Goal: Transaction & Acquisition: Download file/media

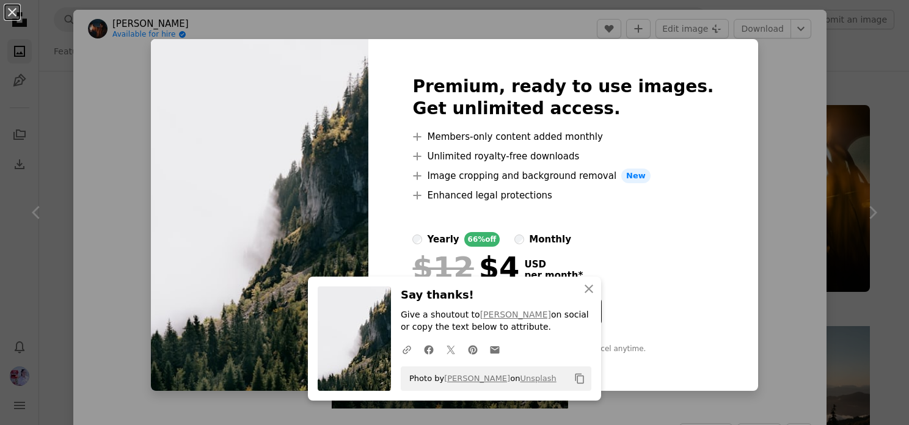
scroll to position [489, 0]
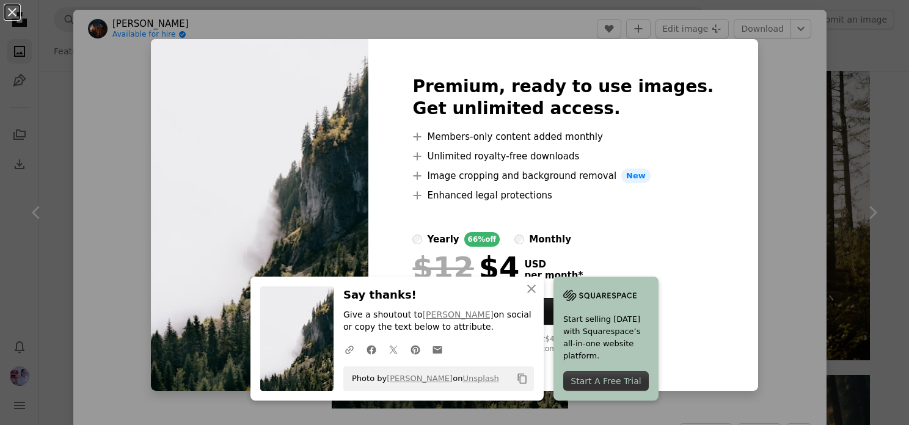
click at [820, 89] on div "An X shape Premium, ready to use images. Get unlimited access. A plus sign Memb…" at bounding box center [454, 212] width 909 height 425
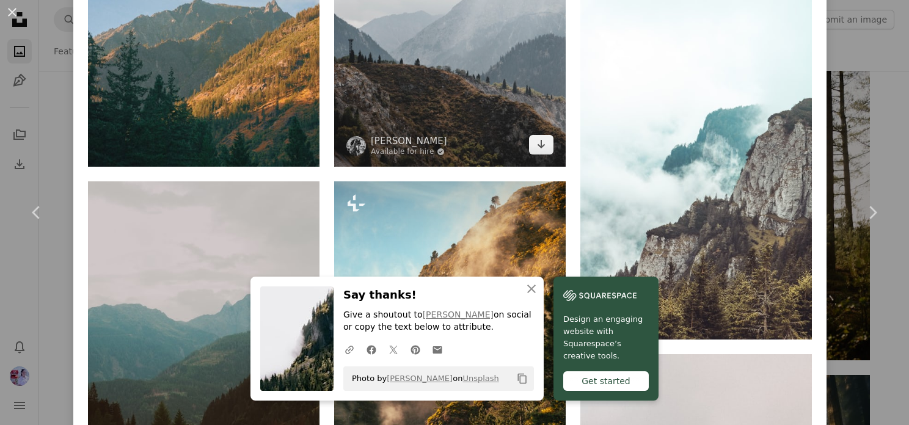
scroll to position [1466, 0]
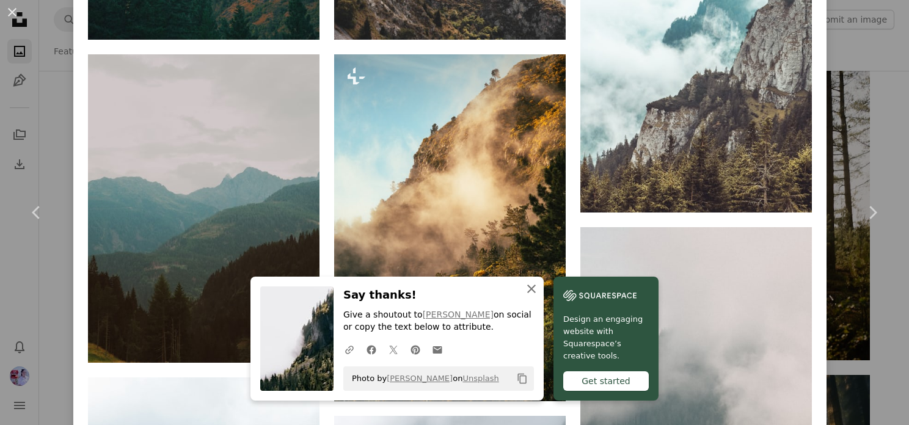
click at [528, 291] on icon "button" at bounding box center [531, 289] width 9 height 9
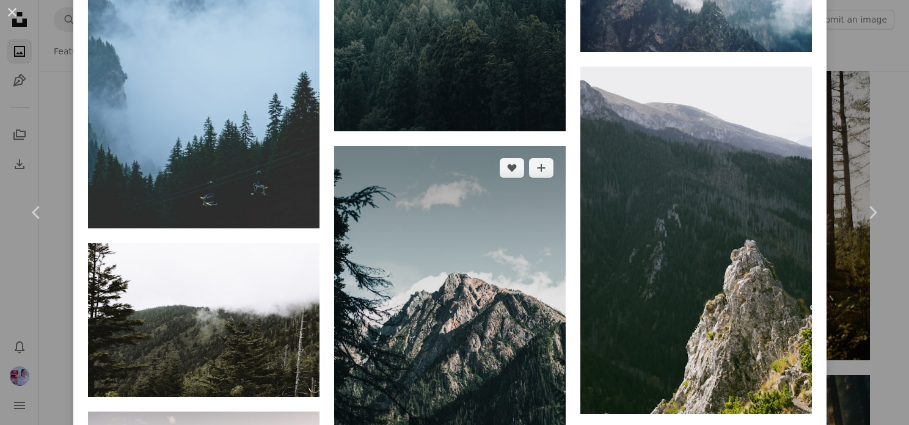
scroll to position [3115, 0]
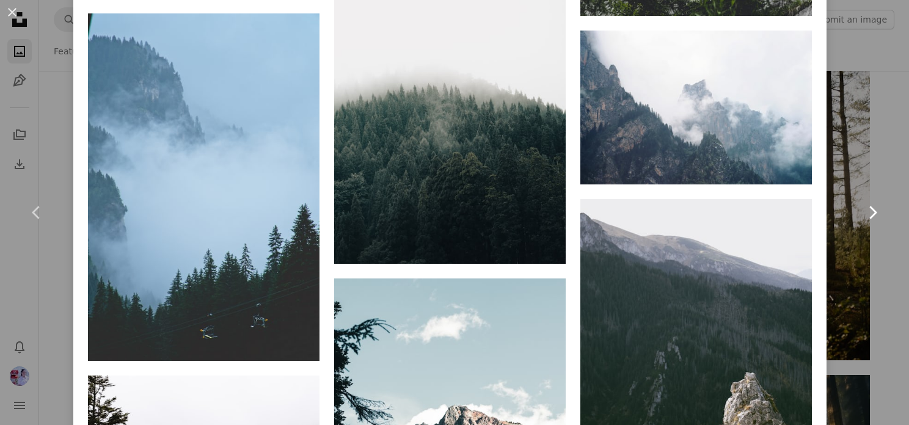
click at [886, 159] on link "Chevron right" at bounding box center [871, 212] width 73 height 117
